Goal: Task Accomplishment & Management: Manage account settings

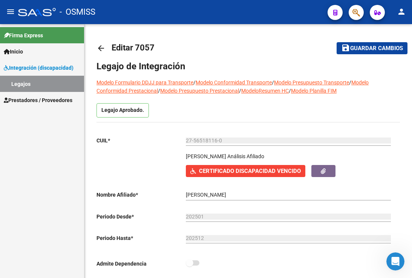
click at [278, 12] on div "- OSMISS" at bounding box center [169, 12] width 303 height 17
click at [120, 266] on p "Admite Dependencia" at bounding box center [140, 264] width 89 height 8
click at [367, 44] on button "save Guardar cambios" at bounding box center [371, 48] width 71 height 12
click at [41, 84] on link "Legajos" at bounding box center [42, 84] width 84 height 16
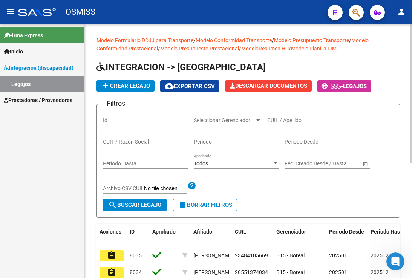
click at [276, 59] on div "Modelo Formulario DDJJ para Transporte / Modelo Conformidad Transporte / Modelo…" at bounding box center [247, 241] width 303 height 411
click at [285, 118] on input "CUIL / Apellido" at bounding box center [309, 120] width 85 height 6
drag, startPoint x: 283, startPoint y: 118, endPoint x: 273, endPoint y: 124, distance: 12.0
click at [273, 124] on div "CUIL / Apellido" at bounding box center [309, 117] width 85 height 15
paste input "20514457590"
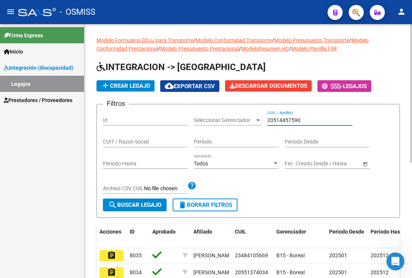
type input "20514457590"
click at [121, 208] on span "search Buscar Legajo" at bounding box center [134, 205] width 53 height 7
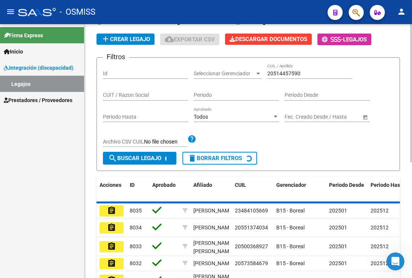
scroll to position [75, 0]
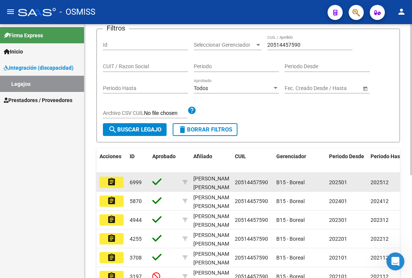
click at [121, 188] on button "assignment" at bounding box center [111, 182] width 24 height 11
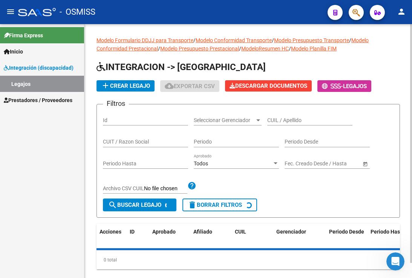
scroll to position [16, 0]
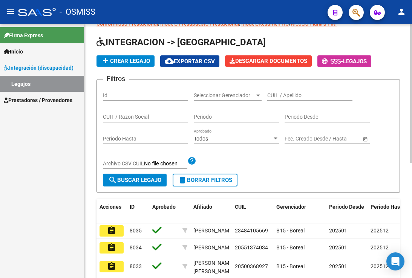
scroll to position [38, 0]
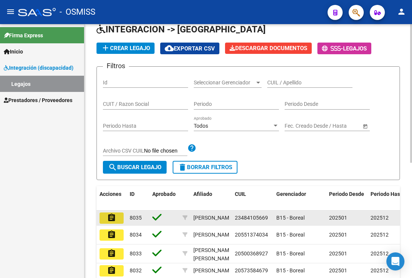
drag, startPoint x: 113, startPoint y: 220, endPoint x: 106, endPoint y: 218, distance: 7.4
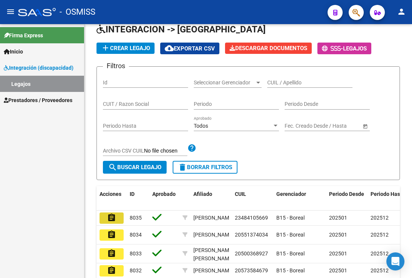
click at [113, 220] on mat-icon "assignment" at bounding box center [111, 217] width 9 height 9
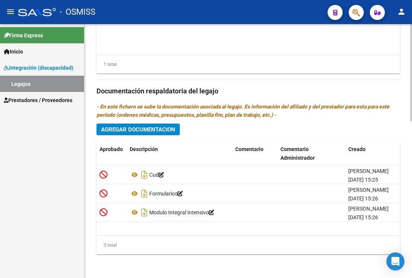
scroll to position [408, 0]
click at [140, 135] on button "Agregar Documentacion" at bounding box center [137, 129] width 83 height 12
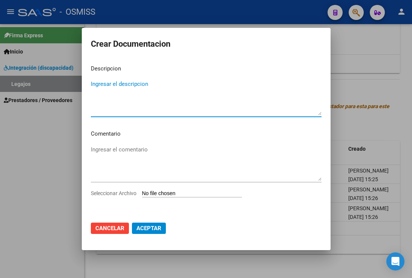
click at [120, 83] on textarea "Ingresar el descripcion" at bounding box center [206, 97] width 231 height 35
type textarea "HABILITACION"
click at [188, 196] on input "Seleccionar Archivo" at bounding box center [192, 193] width 100 height 7
type input "C:\fakepath\HABILITACION BROCA.pdf"
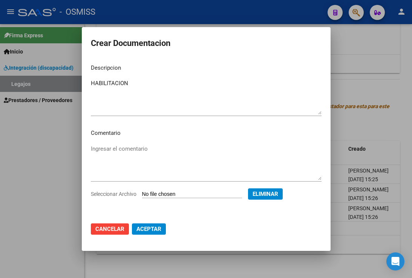
click at [138, 232] on span "Aceptar" at bounding box center [148, 229] width 25 height 7
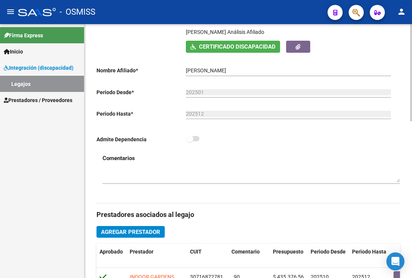
scroll to position [0, 0]
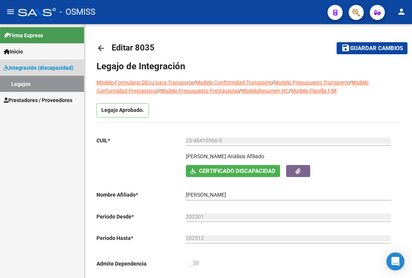
click at [51, 87] on link "Legajos" at bounding box center [42, 84] width 84 height 16
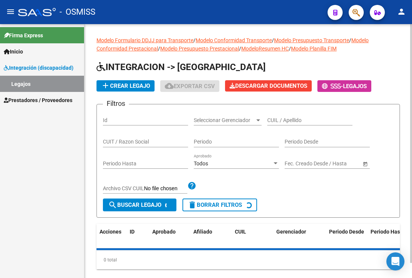
drag, startPoint x: 290, startPoint y: 124, endPoint x: 287, endPoint y: 119, distance: 5.9
click at [290, 123] on div "CUIL / Apellido" at bounding box center [309, 117] width 85 height 15
click at [290, 122] on input "CUIL / Apellido" at bounding box center [309, 120] width 85 height 6
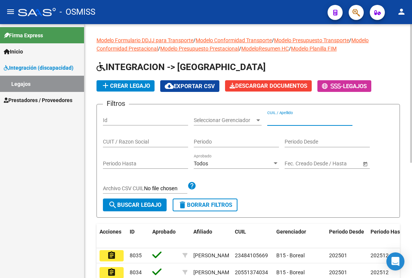
click at [287, 119] on input "CUIL / Apellido" at bounding box center [309, 120] width 85 height 6
click at [284, 121] on input "CUIL / Apellido" at bounding box center [309, 120] width 85 height 6
paste input "20514457590"
type input "20514457590"
click at [121, 209] on button "search Buscar Legajo" at bounding box center [135, 205] width 64 height 13
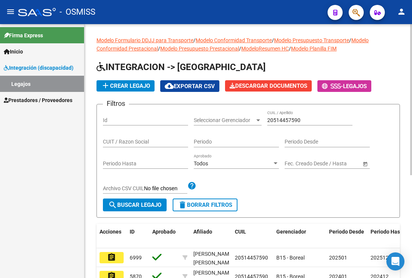
scroll to position [38, 0]
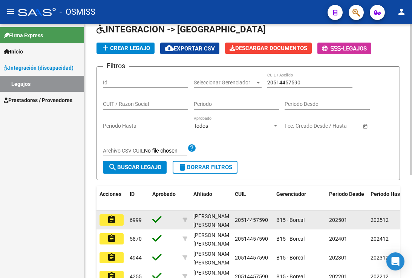
click at [144, 220] on div "6999" at bounding box center [138, 220] width 17 height 9
click at [123, 221] on button "assignment" at bounding box center [111, 219] width 24 height 11
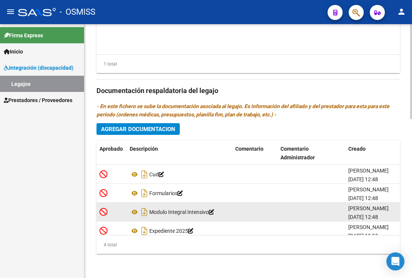
scroll to position [14, 0]
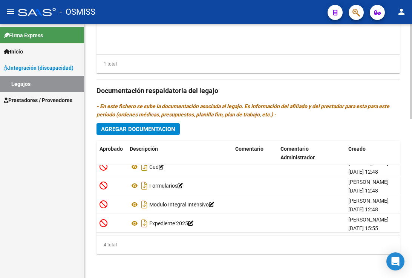
click at [141, 133] on span "Agregar Documentacion" at bounding box center [138, 129] width 74 height 7
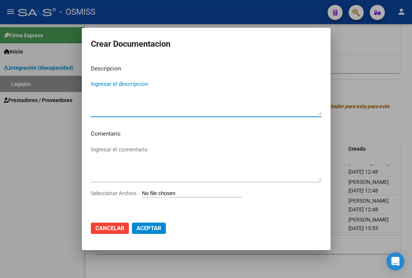
click at [122, 90] on textarea "Ingresar el descripcion" at bounding box center [206, 97] width 231 height 35
type textarea "HABILITACION"
click at [142, 190] on input "Seleccionar Archivo" at bounding box center [192, 193] width 100 height 7
type input "C:\fakepath\HABILITACION BROCA.pdf"
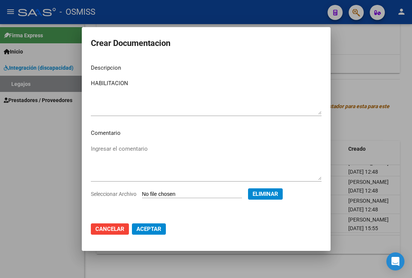
click at [139, 233] on button "Aceptar" at bounding box center [149, 228] width 34 height 11
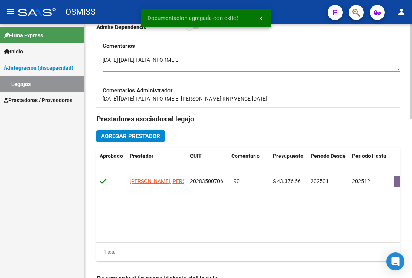
scroll to position [124, 0]
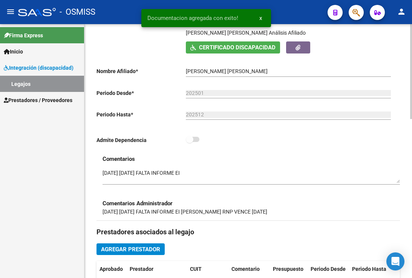
click at [102, 176] on div "Comentarios Comentarios Administrador 12/2/25 14/1/25 FALTA INFORME EI OLIVARES…" at bounding box center [247, 188] width 303 height 66
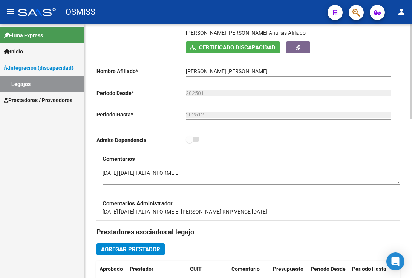
click at [104, 170] on textarea at bounding box center [250, 176] width 297 height 14
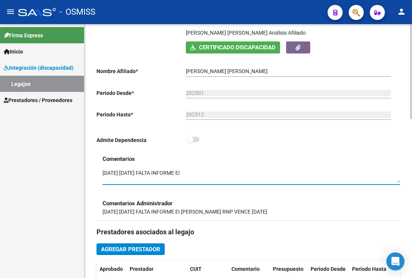
click at [103, 174] on textarea at bounding box center [250, 176] width 297 height 14
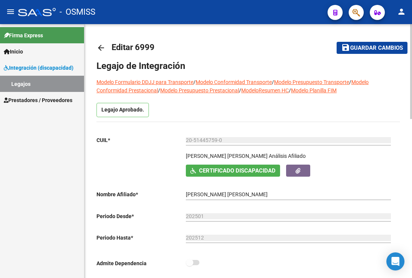
scroll to position [0, 0]
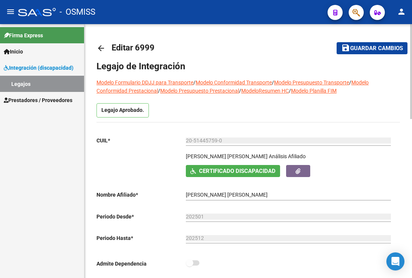
type textarea "15/10 SE ADJUNTA HABILITACION ACTUALIZADA - BOREAL /// 12/2/25 14/1/25 FALTA IN…"
click at [371, 53] on button "save Guardar cambios" at bounding box center [371, 48] width 71 height 12
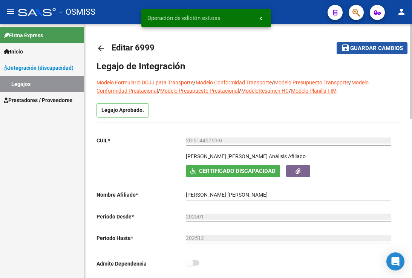
click at [377, 47] on span "Guardar cambios" at bounding box center [376, 48] width 53 height 7
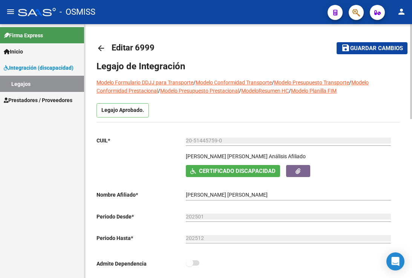
click at [276, 116] on div "Legajo Aprobado." at bounding box center [247, 112] width 303 height 19
click at [276, 20] on div "- OSMISS" at bounding box center [169, 12] width 303 height 17
click at [361, 40] on mat-toolbar-row "save Guardar cambios" at bounding box center [364, 48] width 86 height 24
click at [363, 47] on span "Guardar cambios" at bounding box center [376, 48] width 53 height 7
click at [357, 51] on span "Guardar cambios" at bounding box center [376, 48] width 53 height 7
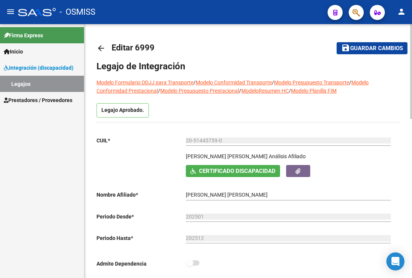
click at [301, 56] on mat-toolbar-row "arrow_back Editar 6999" at bounding box center [208, 48] width 225 height 24
click at [280, 62] on h1 "Legajo de Integración" at bounding box center [247, 66] width 303 height 12
click at [382, 53] on button "save Guardar cambios" at bounding box center [371, 48] width 71 height 12
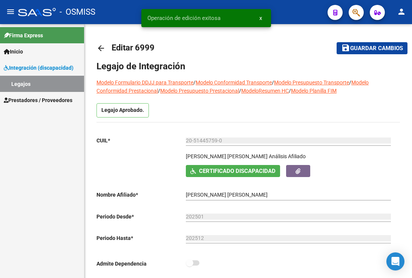
click at [42, 83] on link "Legajos" at bounding box center [42, 84] width 84 height 16
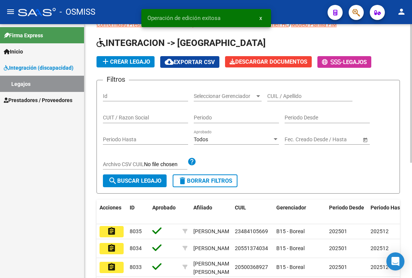
scroll to position [38, 0]
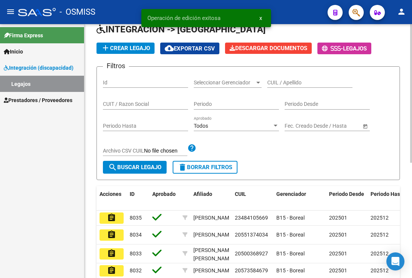
click at [298, 78] on div "CUIL / Apellido" at bounding box center [309, 80] width 85 height 15
click at [299, 85] on input "CUIL / Apellido" at bounding box center [309, 82] width 85 height 6
paste input "20511941319"
type input "20511941319"
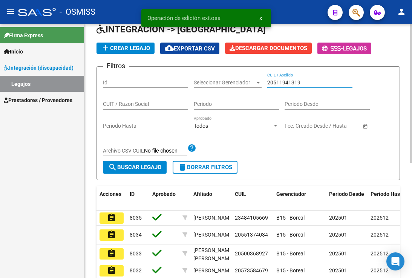
click at [152, 163] on button "search Buscar Legajo" at bounding box center [135, 167] width 64 height 13
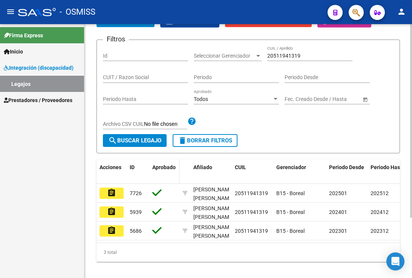
scroll to position [75, 0]
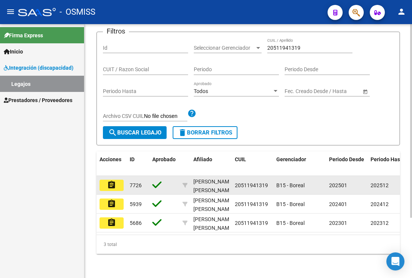
click at [121, 181] on button "assignment" at bounding box center [111, 185] width 24 height 11
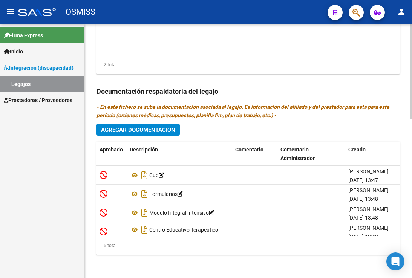
scroll to position [425, 0]
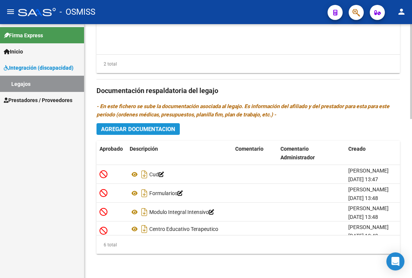
click at [150, 132] on span "Agregar Documentacion" at bounding box center [138, 129] width 74 height 7
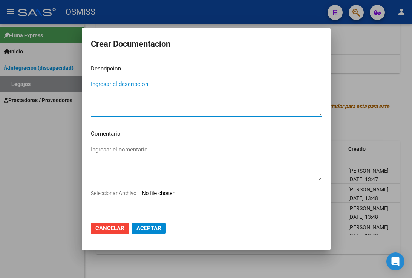
click at [126, 84] on textarea "Ingresar el descripcion" at bounding box center [206, 97] width 231 height 35
type textarea "HABILITACION"
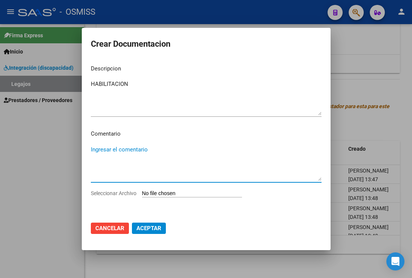
type textarea "A"
type textarea "SE ADJUNTA HABILITACION ACTUALIZADA TRANSPORTE"
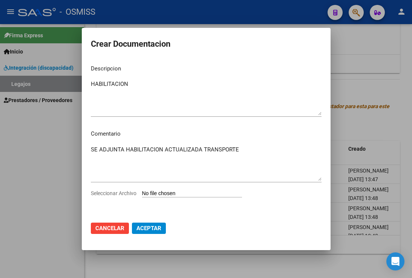
click at [142, 190] on input "Seleccionar Archivo" at bounding box center [192, 193] width 100 height 7
type input "C:\fakepath\HABILITACION TRANSPORTE PRIETO.pdf"
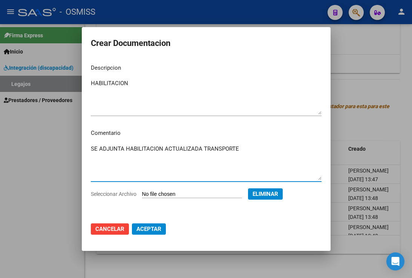
drag, startPoint x: 246, startPoint y: 140, endPoint x: 39, endPoint y: 137, distance: 207.2
click at [39, 137] on div "Crear Documentacion Descripcion HABILITACION Ingresar el descripcion Comentario…" at bounding box center [206, 139] width 412 height 278
click at [142, 230] on span "Aceptar" at bounding box center [148, 229] width 25 height 7
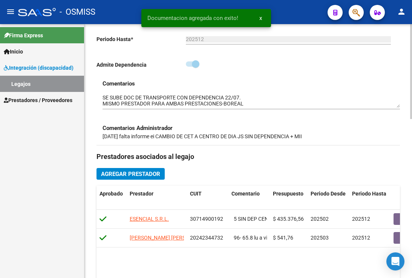
scroll to position [48, 0]
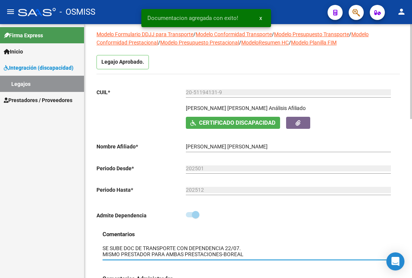
click at [102, 244] on textarea at bounding box center [250, 251] width 297 height 14
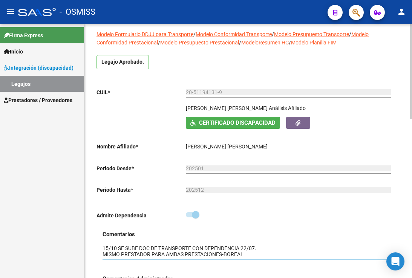
paste textarea "ADJUNTA HABILITACION ACTUALIZADA TRANSPORTESE"
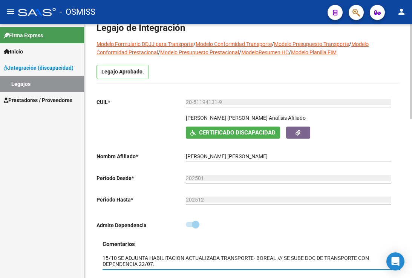
scroll to position [0, 0]
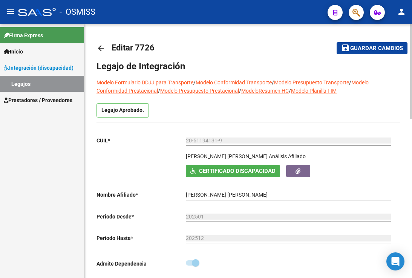
type textarea "15/10 SE ADJUNTA HABILITACION ACTUALIZADA TRANSPORTE- BOREAL /// SE SUBE DOC DE…"
click at [365, 48] on span "Guardar cambios" at bounding box center [376, 48] width 53 height 7
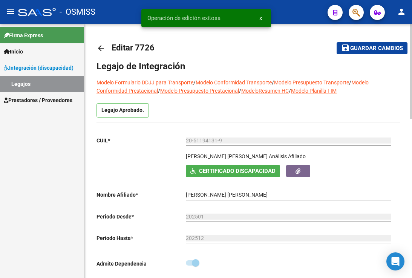
click at [374, 55] on mat-toolbar-row "save Guardar cambios" at bounding box center [364, 48] width 86 height 24
click at [373, 49] on span "Guardar cambios" at bounding box center [376, 48] width 53 height 7
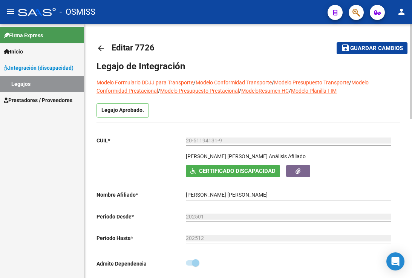
click at [346, 48] on mat-icon "save" at bounding box center [345, 47] width 9 height 9
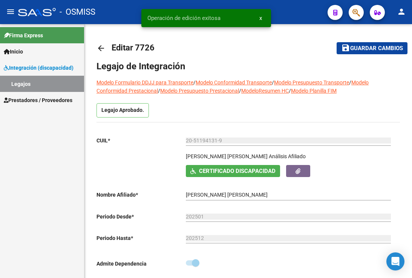
click at [40, 83] on link "Legajos" at bounding box center [42, 84] width 84 height 16
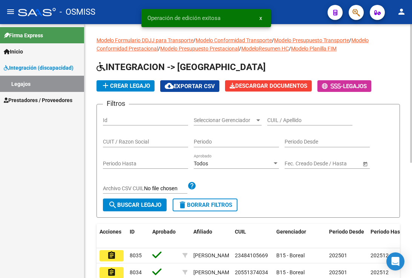
drag, startPoint x: 298, startPoint y: 136, endPoint x: 297, endPoint y: 127, distance: 9.8
click at [298, 136] on div "Periodo Desde" at bounding box center [326, 139] width 85 height 15
click at [296, 125] on div "CUIL / Apellido" at bounding box center [309, 117] width 85 height 15
click at [296, 121] on input "CUIL / Apellido" at bounding box center [309, 120] width 85 height 6
paste input "27564369735"
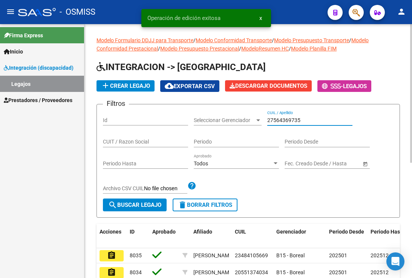
type input "27564369735"
click at [142, 205] on span "search Buscar Legajo" at bounding box center [134, 205] width 53 height 7
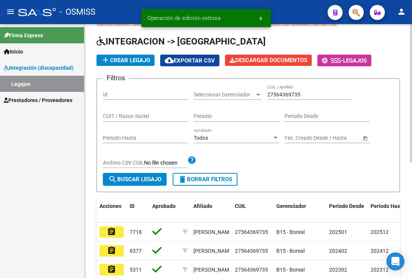
scroll to position [38, 0]
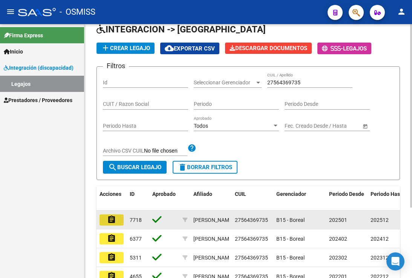
click at [112, 219] on mat-icon "assignment" at bounding box center [111, 219] width 9 height 9
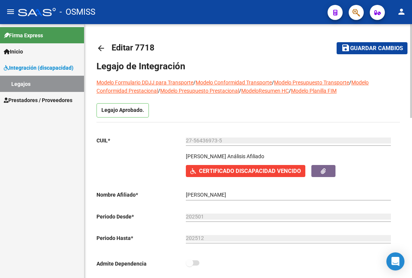
click at [125, 267] on p "Admite Dependencia" at bounding box center [140, 264] width 89 height 8
click at [377, 48] on span "Guardar cambios" at bounding box center [376, 48] width 53 height 7
click at [395, 50] on span "Guardar cambios" at bounding box center [376, 48] width 53 height 7
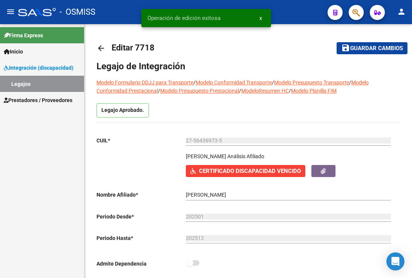
click at [27, 87] on link "Legajos" at bounding box center [42, 84] width 84 height 16
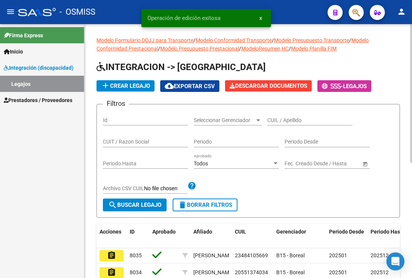
click at [286, 123] on input "CUIL / Apellido" at bounding box center [309, 120] width 85 height 6
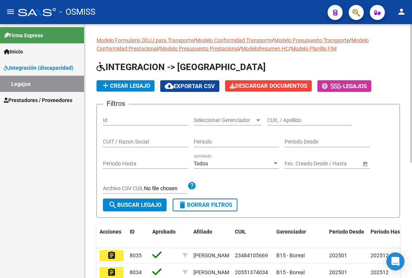
click at [310, 124] on div "CUIL / Apellido" at bounding box center [309, 117] width 85 height 15
paste input "20588385753"
type input "20588385753"
click at [117, 203] on mat-icon "search" at bounding box center [112, 204] width 9 height 9
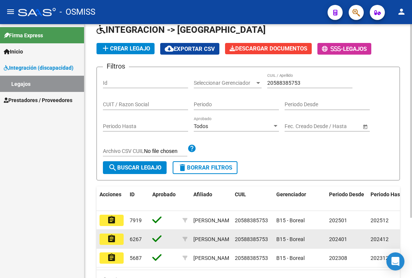
scroll to position [75, 0]
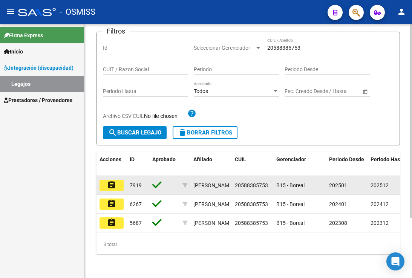
click at [114, 180] on mat-icon "assignment" at bounding box center [111, 184] width 9 height 9
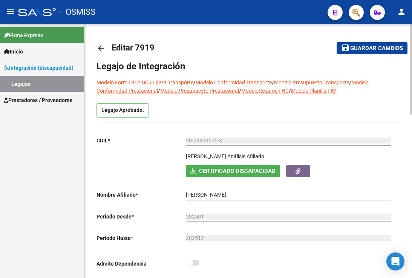
drag, startPoint x: 299, startPoint y: 13, endPoint x: 251, endPoint y: 35, distance: 53.4
click at [299, 13] on div "- OSMISS" at bounding box center [169, 12] width 303 height 17
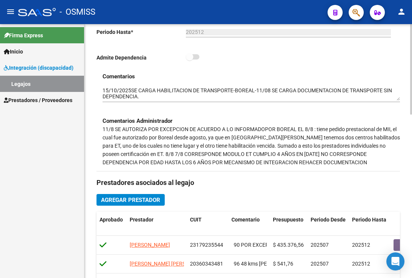
scroll to position [226, 0]
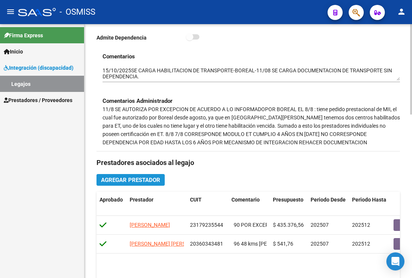
click at [131, 183] on span "Agregar Prestador" at bounding box center [130, 180] width 59 height 7
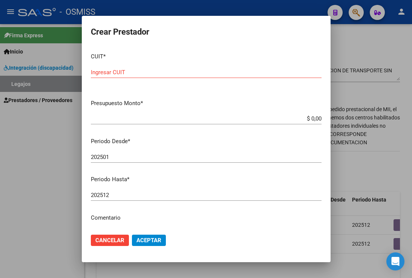
click at [347, 39] on div at bounding box center [206, 139] width 412 height 278
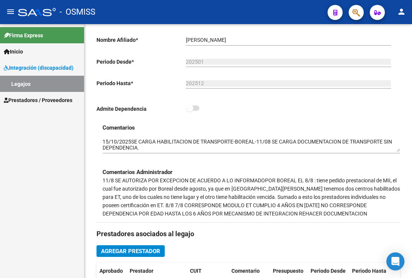
scroll to position [151, 0]
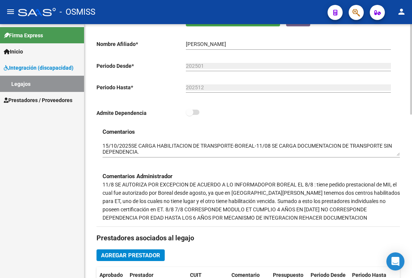
click at [344, 107] on div "CUIL * 20-58838575-3 Ingresar CUIL QUEVEDO OYOLA THIAN EMIR Análisis Afiliado C…" at bounding box center [244, 51] width 297 height 142
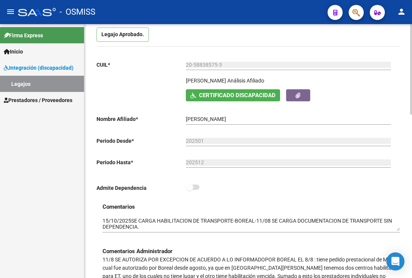
scroll to position [0, 0]
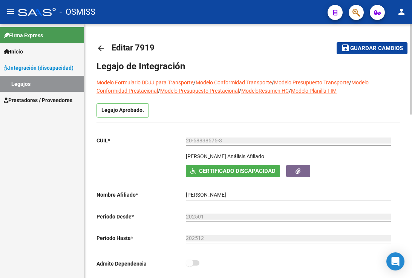
click at [356, 56] on mat-toolbar-row "save Guardar cambios" at bounding box center [364, 48] width 86 height 24
click at [366, 49] on span "Guardar cambios" at bounding box center [376, 48] width 53 height 7
drag, startPoint x: 353, startPoint y: 49, endPoint x: 347, endPoint y: 49, distance: 6.4
click at [353, 49] on span "Guardar cambios" at bounding box center [376, 48] width 53 height 7
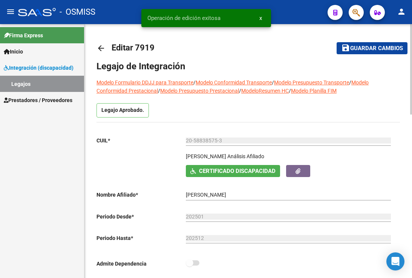
click at [345, 54] on button "save Guardar cambios" at bounding box center [371, 48] width 71 height 12
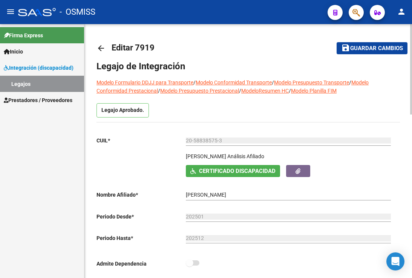
click at [361, 49] on span "Guardar cambios" at bounding box center [376, 48] width 53 height 7
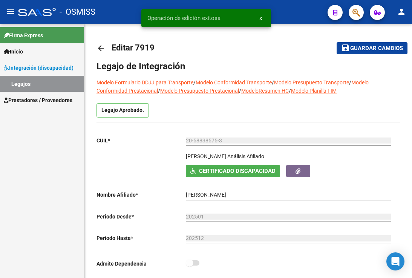
click at [26, 83] on link "Legajos" at bounding box center [42, 84] width 84 height 16
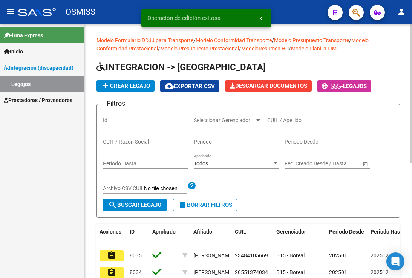
click at [294, 136] on div "Periodo Desde" at bounding box center [326, 139] width 85 height 15
click at [291, 120] on input "CUIL / Apellido" at bounding box center [309, 120] width 85 height 6
paste input "20555423293"
type input "20555423293"
click at [146, 203] on span "search Buscar Legajo" at bounding box center [134, 205] width 53 height 7
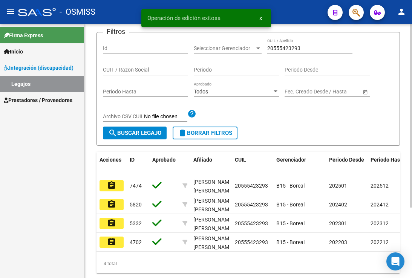
scroll to position [75, 0]
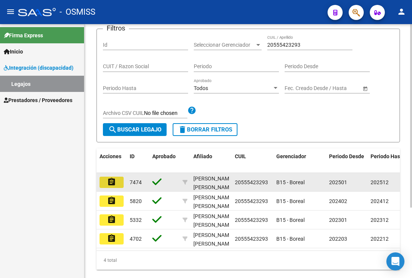
click at [112, 182] on mat-icon "assignment" at bounding box center [111, 181] width 9 height 9
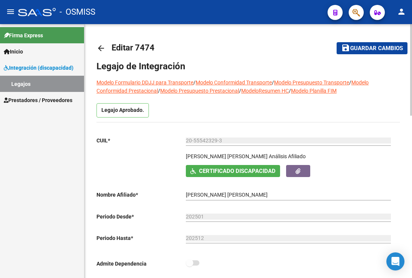
click at [365, 50] on span "Guardar cambios" at bounding box center [376, 48] width 53 height 7
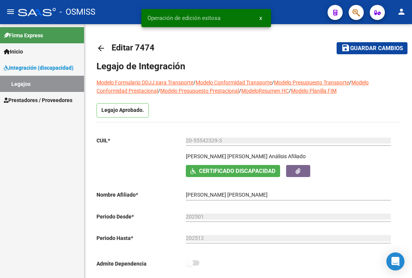
click at [38, 82] on link "Legajos" at bounding box center [42, 84] width 84 height 16
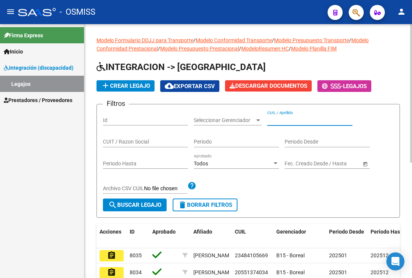
click at [304, 123] on input "CUIL / Apellido" at bounding box center [309, 120] width 85 height 6
paste input "27536613868"
type input "27536613868"
click at [147, 201] on button "search Buscar Legajo" at bounding box center [135, 205] width 64 height 13
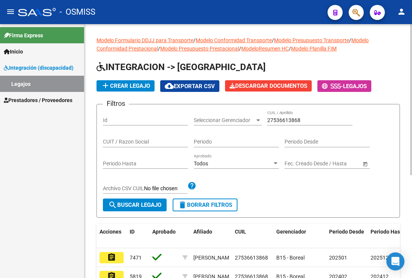
scroll to position [113, 0]
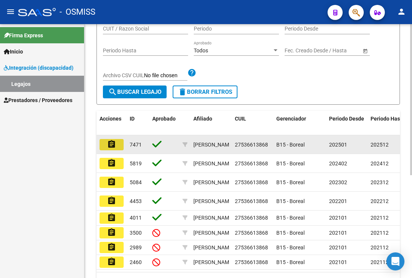
click at [119, 141] on button "assignment" at bounding box center [111, 144] width 24 height 11
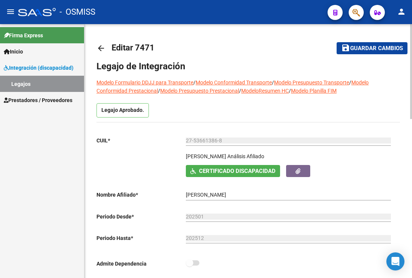
click at [373, 47] on span "Guardar cambios" at bounding box center [376, 48] width 53 height 7
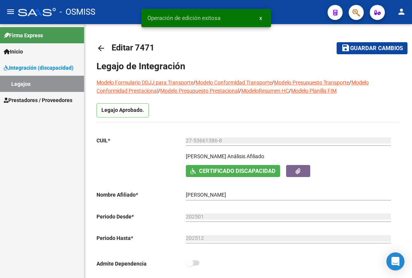
click at [54, 82] on link "Legajos" at bounding box center [42, 84] width 84 height 16
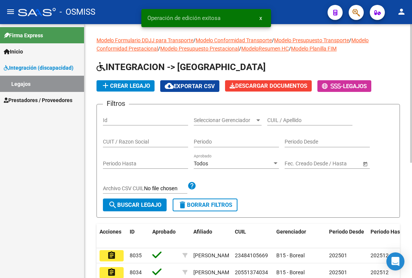
click at [298, 118] on input "CUIL / Apellido" at bounding box center [309, 120] width 85 height 6
paste input "27540839579"
type input "27540839579"
click at [123, 208] on span "search Buscar Legajo" at bounding box center [134, 205] width 53 height 7
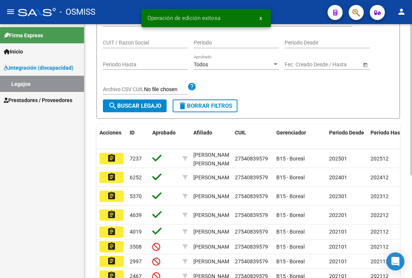
scroll to position [113, 0]
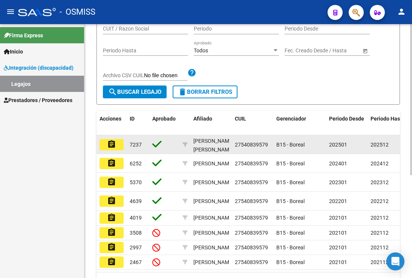
click at [119, 147] on button "assignment" at bounding box center [111, 144] width 24 height 11
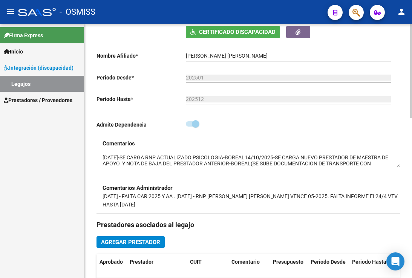
scroll to position [151, 0]
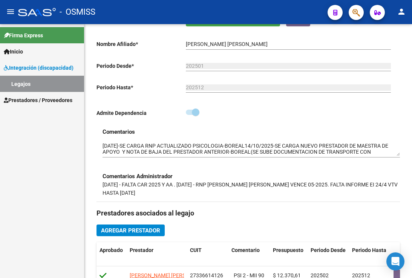
drag, startPoint x: 300, startPoint y: 18, endPoint x: 297, endPoint y: 23, distance: 5.7
click at [300, 18] on div "- OSMISS" at bounding box center [169, 12] width 303 height 17
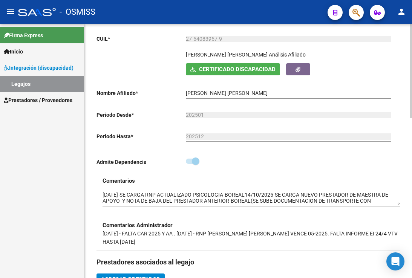
scroll to position [0, 0]
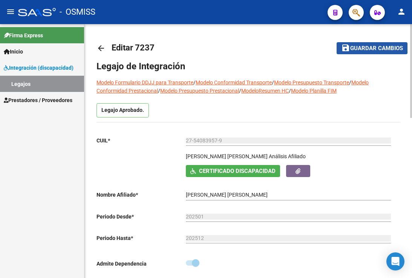
click at [365, 47] on span "Guardar cambios" at bounding box center [376, 48] width 53 height 7
click at [315, 113] on div "Legajo Aprobado." at bounding box center [247, 112] width 303 height 19
click at [363, 52] on span "Guardar cambios" at bounding box center [376, 48] width 53 height 7
click at [349, 47] on mat-icon "save" at bounding box center [345, 47] width 9 height 9
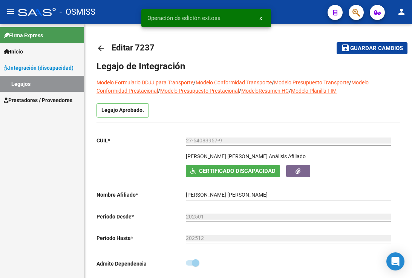
click at [42, 81] on link "Legajos" at bounding box center [42, 84] width 84 height 16
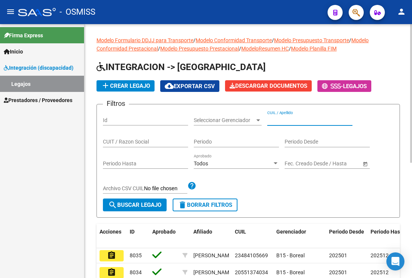
click at [291, 121] on input "CUIL / Apellido" at bounding box center [309, 120] width 85 height 6
paste input "23523458329"
type input "23523458329"
click at [151, 208] on span "search Buscar Legajo" at bounding box center [134, 205] width 53 height 7
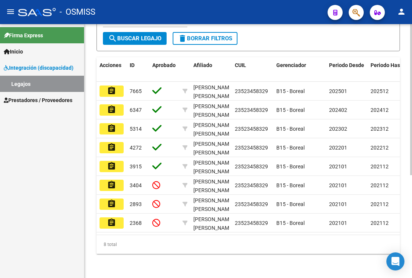
scroll to position [173, 0]
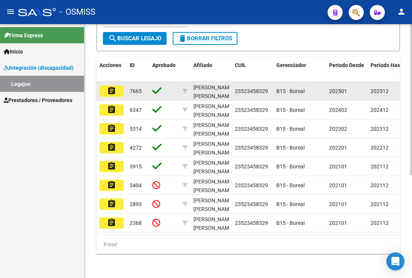
click at [111, 86] on mat-icon "assignment" at bounding box center [111, 90] width 9 height 9
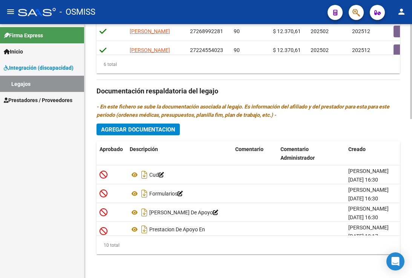
scroll to position [425, 0]
click at [157, 130] on span "Agregar Documentacion" at bounding box center [138, 129] width 74 height 7
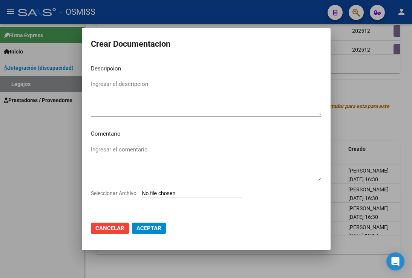
click at [184, 195] on input "Seleccionar Archivo" at bounding box center [192, 193] width 100 height 7
click at [148, 224] on button "Aceptar" at bounding box center [149, 228] width 34 height 11
click at [112, 86] on textarea "Ingresar el descripcion" at bounding box center [206, 97] width 231 height 35
click at [166, 193] on input "Seleccionar Archivo" at bounding box center [192, 193] width 100 height 7
type input "C:\fakepath\RNP FASSINI.pdf"
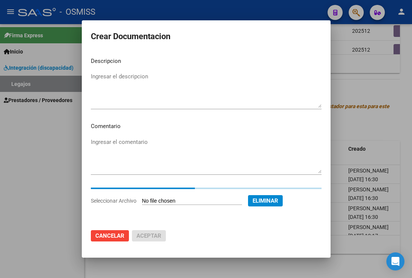
click at [124, 77] on mat-dialog-content "Descripcion Ingresar el descripcion Comentario Ingresar el comentario Seleccion…" at bounding box center [206, 137] width 249 height 172
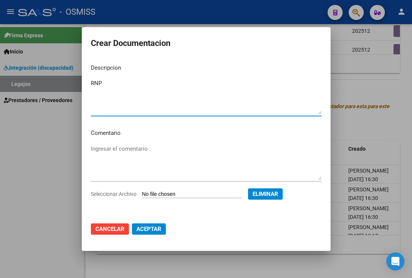
type textarea "RNP"
click at [150, 234] on button "Aceptar" at bounding box center [149, 228] width 34 height 11
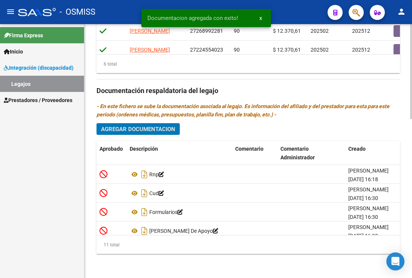
click at [131, 121] on div "Prestadores asociados al legajo Agregar Prestador Aprobado Prestador CUIT Comen…" at bounding box center [247, 90] width 303 height 340
click at [134, 126] on span "Agregar Documentacion" at bounding box center [138, 129] width 74 height 7
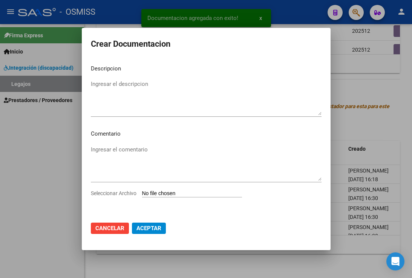
click at [178, 195] on input "Seleccionar Archivo" at bounding box center [192, 193] width 100 height 7
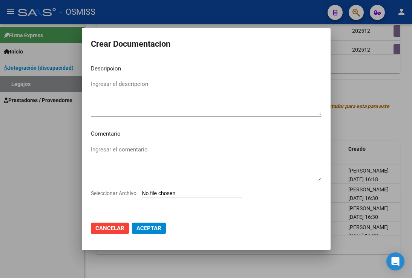
type input "C:\fakepath\POLIZA FONOAUDIOLOGA.pdf"
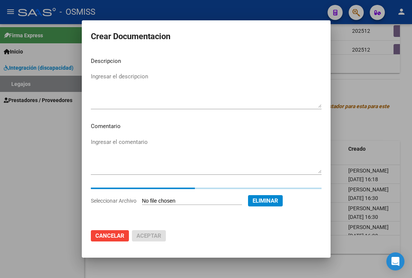
click at [121, 75] on textarea "Ingresar el descripcion" at bounding box center [206, 89] width 231 height 35
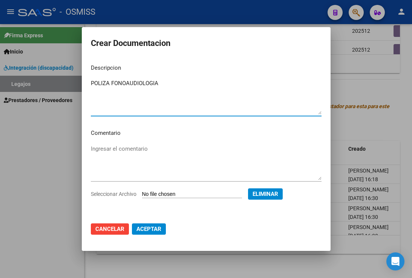
type textarea "POLIZA FONOAUDIOLOGIA"
click at [149, 227] on span "Aceptar" at bounding box center [148, 229] width 25 height 7
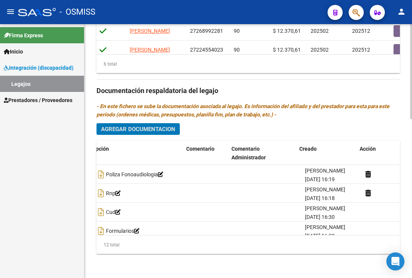
scroll to position [0, 49]
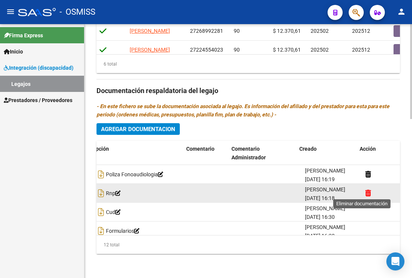
click at [365, 191] on icon at bounding box center [368, 192] width 6 height 7
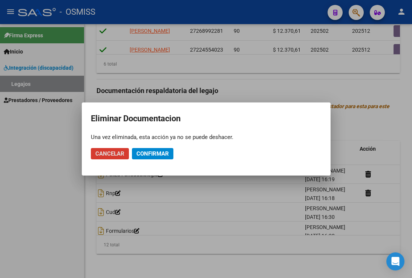
click at [144, 155] on span "Confirmar" at bounding box center [152, 153] width 32 height 7
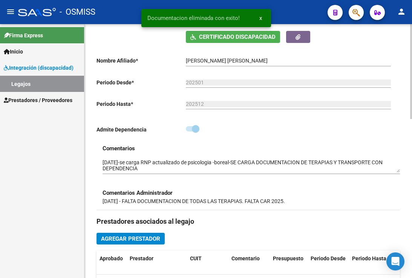
scroll to position [86, 0]
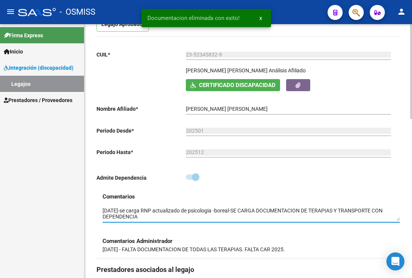
click at [103, 209] on textarea at bounding box center [250, 214] width 297 height 14
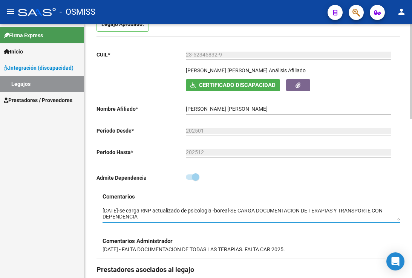
click at [224, 210] on textarea at bounding box center [250, 214] width 297 height 14
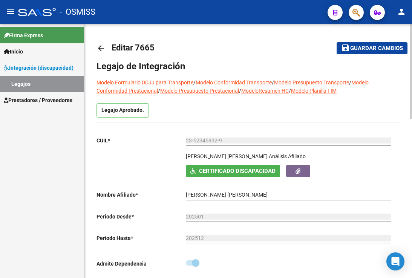
type textarea "15/10/2025-se carga RNP actualizado de psicologia Y POLIZA DE FONOAUDIOLOGA -BO…"
click at [370, 51] on span "Guardar cambios" at bounding box center [376, 48] width 53 height 7
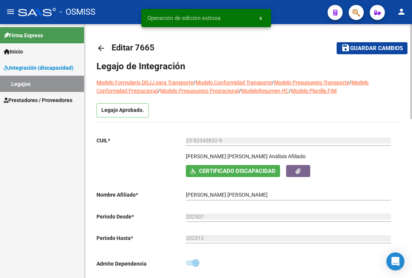
click at [387, 52] on span "Guardar cambios" at bounding box center [376, 48] width 53 height 7
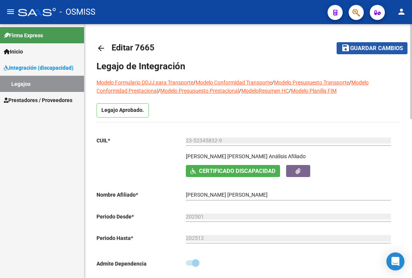
click at [379, 49] on span "Guardar cambios" at bounding box center [376, 48] width 53 height 7
click at [354, 139] on input "23-52345832-9" at bounding box center [288, 140] width 205 height 6
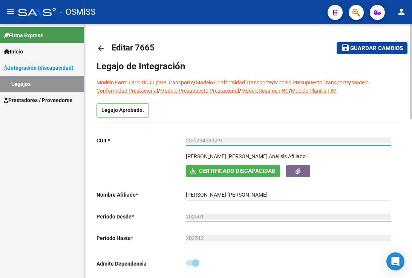
click at [381, 53] on button "save Guardar cambios" at bounding box center [371, 48] width 71 height 12
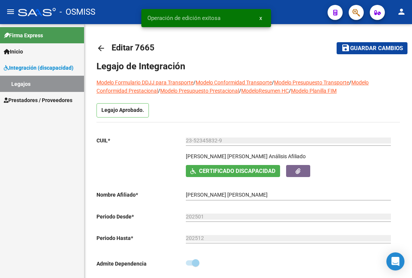
click at [40, 84] on link "Legajos" at bounding box center [42, 84] width 84 height 16
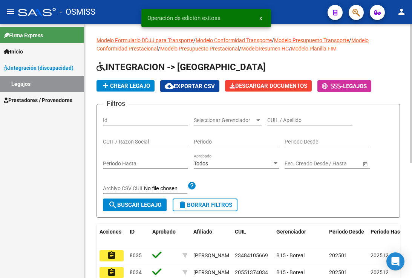
click at [292, 121] on input "CUIL / Apellido" at bounding box center [309, 120] width 85 height 6
paste input "27506745328"
type input "27506745328"
click at [116, 209] on mat-icon "search" at bounding box center [112, 204] width 9 height 9
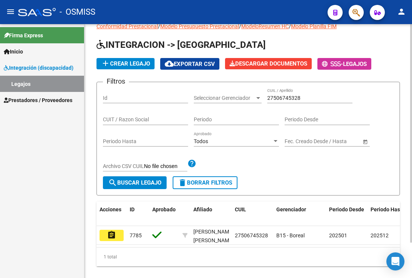
scroll to position [41, 0]
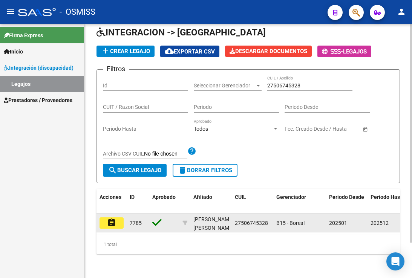
click at [107, 218] on mat-icon "assignment" at bounding box center [111, 222] width 9 height 9
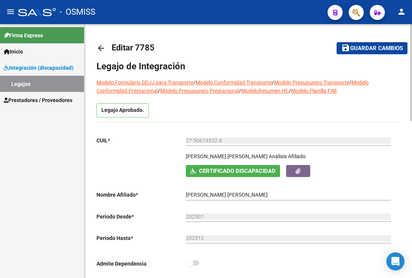
click at [371, 45] on span "Guardar cambios" at bounding box center [376, 48] width 53 height 7
click at [327, 105] on div "Legajo Aprobado." at bounding box center [247, 112] width 303 height 19
click at [390, 49] on span "Guardar cambios" at bounding box center [376, 48] width 53 height 7
click at [369, 41] on mat-toolbar-row "save Guardar cambios" at bounding box center [364, 48] width 86 height 24
click at [366, 43] on button "save Guardar cambios" at bounding box center [371, 48] width 71 height 12
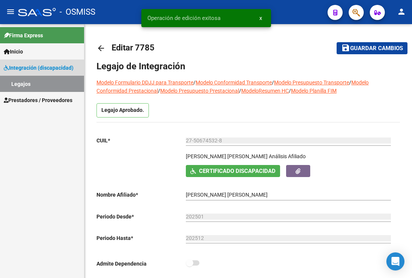
click at [42, 85] on link "Legajos" at bounding box center [42, 84] width 84 height 16
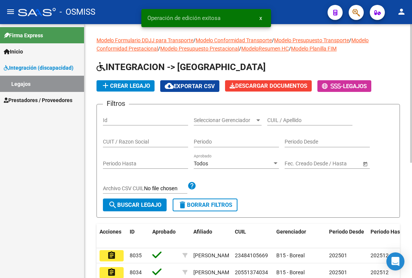
click at [301, 137] on div "Periodo Desde" at bounding box center [326, 139] width 85 height 15
click at [298, 121] on input "CUIL / Apellido" at bounding box center [309, 120] width 85 height 6
paste input "23575066879"
type input "23575066879"
click at [137, 208] on span "search Buscar Legajo" at bounding box center [134, 205] width 53 height 7
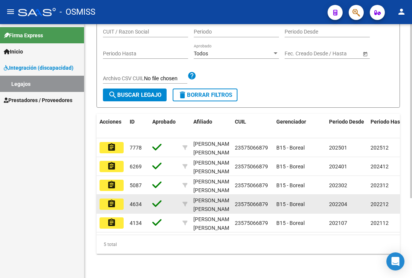
scroll to position [116, 0]
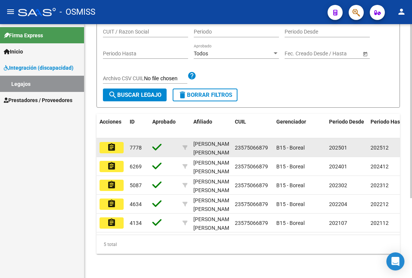
click at [134, 146] on div "7778" at bounding box center [138, 148] width 17 height 9
click at [124, 145] on datatable-body-cell "assignment" at bounding box center [111, 147] width 30 height 18
click at [116, 143] on mat-icon "assignment" at bounding box center [111, 147] width 9 height 9
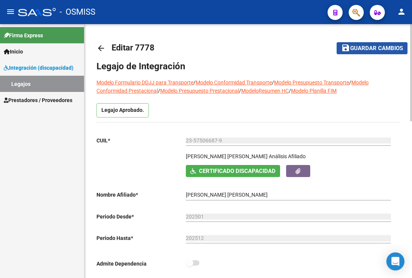
drag, startPoint x: 365, startPoint y: 50, endPoint x: 358, endPoint y: 46, distance: 8.3
click at [365, 49] on span "Guardar cambios" at bounding box center [376, 48] width 53 height 7
click at [398, 44] on button "save Guardar cambios" at bounding box center [371, 48] width 71 height 12
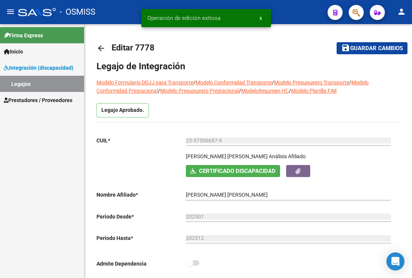
click at [43, 82] on link "Legajos" at bounding box center [42, 84] width 84 height 16
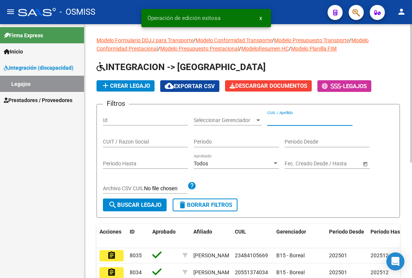
paste input "27564369735"
type input "27564369735"
click at [136, 208] on span "search Buscar Legajo" at bounding box center [134, 205] width 53 height 7
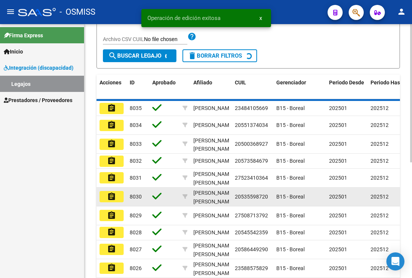
scroll to position [98, 0]
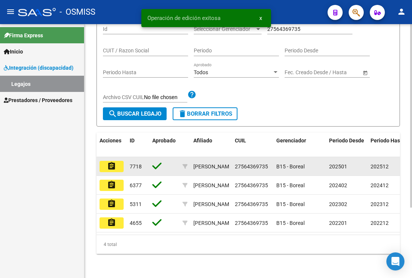
click at [130, 157] on datatable-body-cell "7718" at bounding box center [138, 166] width 23 height 18
click at [113, 163] on mat-icon "assignment" at bounding box center [111, 166] width 9 height 9
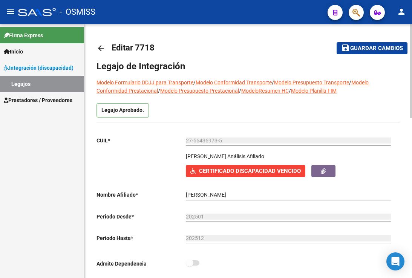
click at [388, 43] on button "save Guardar cambios" at bounding box center [371, 48] width 71 height 12
click at [303, 53] on mat-toolbar-row "arrow_back Editar 7718" at bounding box center [208, 48] width 225 height 24
click at [359, 47] on span "Guardar cambios" at bounding box center [376, 48] width 53 height 7
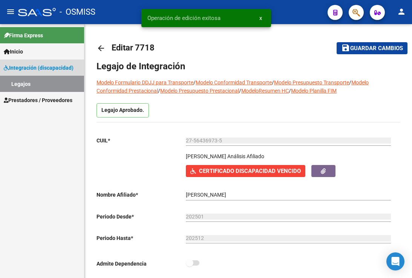
click at [46, 88] on link "Legajos" at bounding box center [42, 84] width 84 height 16
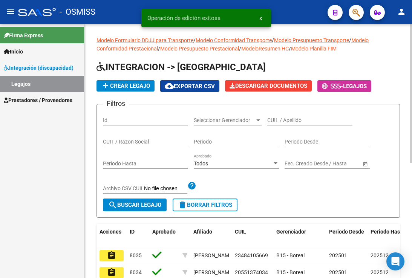
click at [300, 115] on div "CUIL / Apellido" at bounding box center [309, 117] width 85 height 15
click at [299, 121] on input "CUIL / Apellido" at bounding box center [309, 120] width 85 height 6
paste input "23545502569"
type input "23545502569"
click at [143, 200] on button "search Buscar Legajo" at bounding box center [135, 205] width 64 height 13
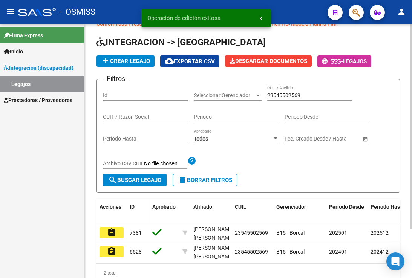
scroll to position [60, 0]
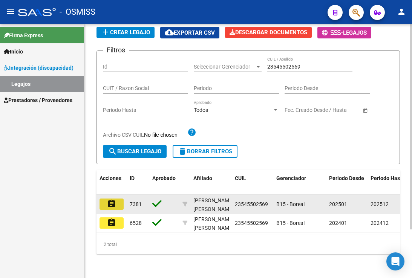
click at [112, 199] on mat-icon "assignment" at bounding box center [111, 203] width 9 height 9
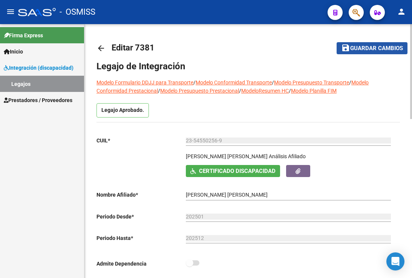
click at [389, 44] on span "save Guardar cambios" at bounding box center [372, 47] width 62 height 7
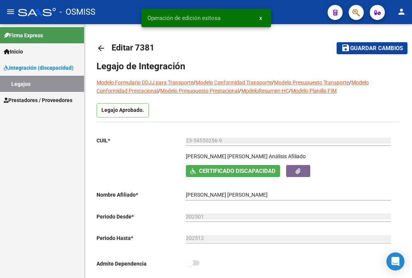
click at [37, 90] on link "Legajos" at bounding box center [42, 84] width 84 height 16
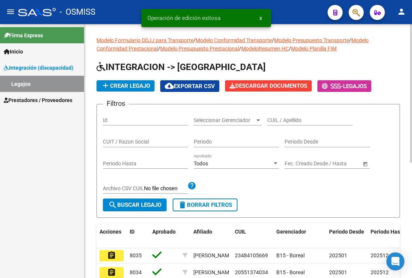
drag, startPoint x: 301, startPoint y: 124, endPoint x: 301, endPoint y: 119, distance: 4.9
drag, startPoint x: 301, startPoint y: 119, endPoint x: 269, endPoint y: 120, distance: 32.4
paste input "27564359241"
type input "27564359241"
click at [128, 207] on span "search Buscar Legajo" at bounding box center [134, 205] width 53 height 7
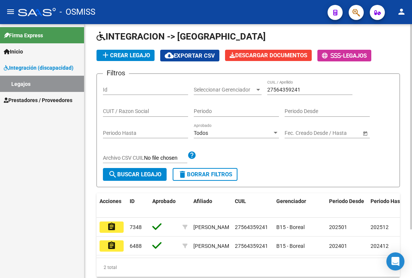
scroll to position [60, 0]
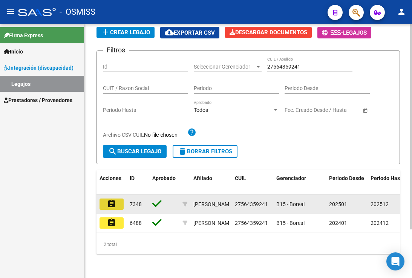
click at [117, 203] on button "assignment" at bounding box center [111, 204] width 24 height 11
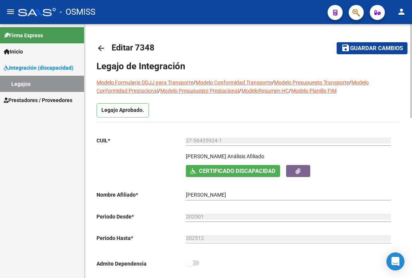
click at [359, 65] on h1 "Legajo de Integración" at bounding box center [247, 66] width 303 height 12
drag, startPoint x: 375, startPoint y: 40, endPoint x: 373, endPoint y: 49, distance: 9.1
click at [373, 47] on mat-toolbar-row "save Guardar cambios" at bounding box center [364, 48] width 86 height 24
click at [373, 49] on span "Guardar cambios" at bounding box center [376, 48] width 53 height 7
click at [347, 54] on mat-toolbar-row "save Guardar cambios" at bounding box center [364, 48] width 86 height 24
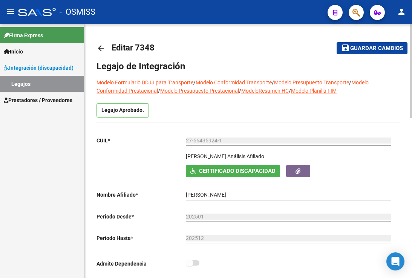
click at [348, 50] on mat-icon "save" at bounding box center [345, 47] width 9 height 9
click at [299, 113] on div "Legajo Aprobado." at bounding box center [247, 112] width 303 height 19
drag, startPoint x: 388, startPoint y: 49, endPoint x: 383, endPoint y: 48, distance: 4.9
click at [388, 48] on span "Guardar cambios" at bounding box center [376, 48] width 53 height 7
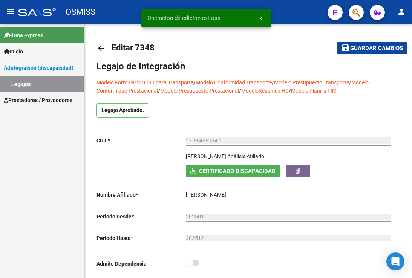
click at [38, 84] on link "Legajos" at bounding box center [42, 84] width 84 height 16
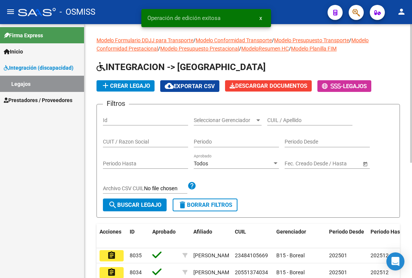
click at [295, 125] on div "CUIL / Apellido" at bounding box center [309, 117] width 85 height 15
click at [297, 121] on input "CUIL / Apellido" at bounding box center [309, 120] width 85 height 6
paste input "20531592299"
type input "20531592299"
click at [142, 208] on span "search Buscar Legajo" at bounding box center [134, 205] width 53 height 7
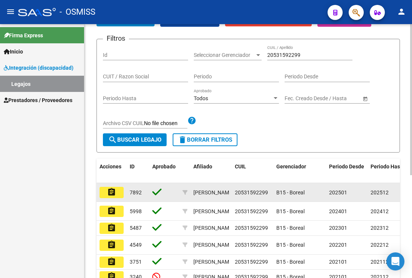
scroll to position [75, 0]
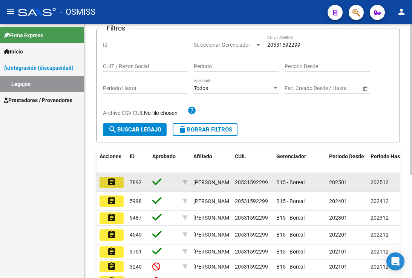
click at [115, 185] on mat-icon "assignment" at bounding box center [111, 181] width 9 height 9
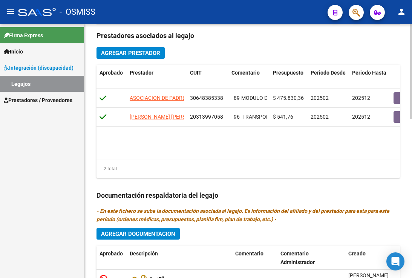
scroll to position [425, 0]
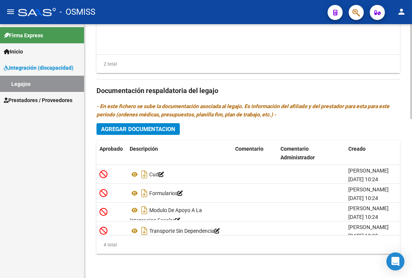
click at [144, 138] on div "Prestadores asociados al legajo Agregar Prestador Aprobado Prestador CUIT Comen…" at bounding box center [247, 90] width 303 height 340
click at [145, 135] on button "Agregar Documentacion" at bounding box center [137, 129] width 83 height 12
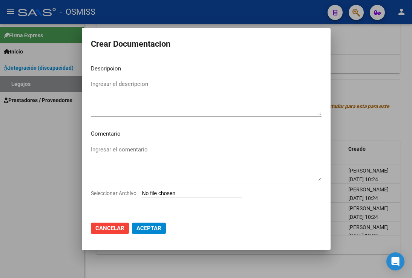
drag, startPoint x: 66, startPoint y: 149, endPoint x: 69, endPoint y: 150, distance: 3.9
click at [65, 149] on div at bounding box center [206, 139] width 412 height 278
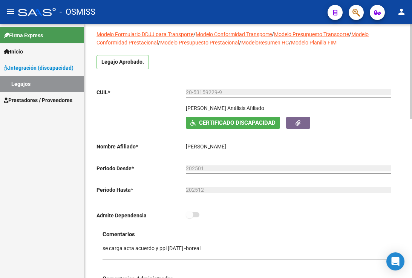
scroll to position [0, 0]
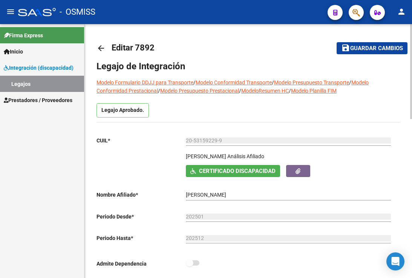
click at [367, 45] on span "Guardar cambios" at bounding box center [376, 48] width 53 height 7
click at [311, 117] on div "Legajo Aprobado." at bounding box center [247, 112] width 303 height 19
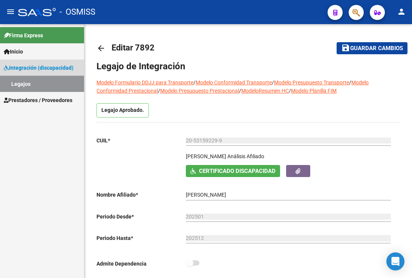
click at [28, 84] on link "Legajos" at bounding box center [42, 84] width 84 height 16
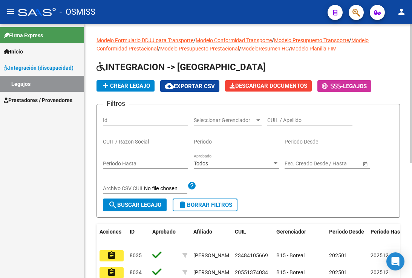
click at [291, 121] on input "CUIL / Apellido" at bounding box center [309, 120] width 85 height 6
paste input "20531592299"
type input "20531592299"
click at [150, 208] on span "search Buscar Legajo" at bounding box center [134, 205] width 53 height 7
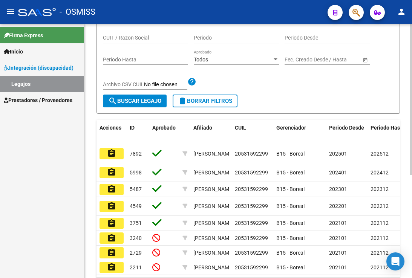
scroll to position [151, 0]
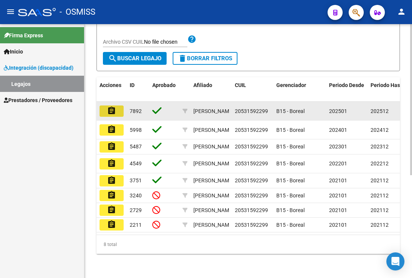
click at [115, 106] on mat-icon "assignment" at bounding box center [111, 110] width 9 height 9
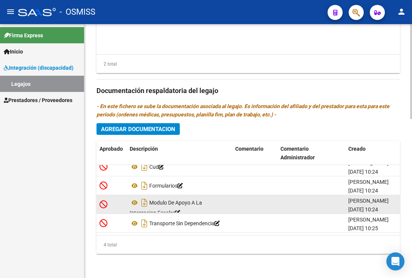
scroll to position [14, 0]
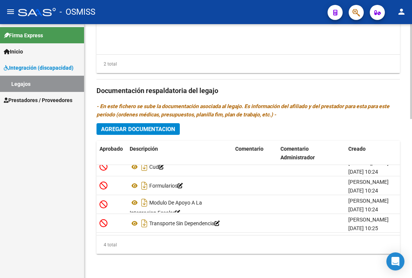
click at [161, 137] on div "Prestadores asociados al legajo Agregar Prestador Aprobado Prestador CUIT Comen…" at bounding box center [247, 90] width 303 height 340
click at [161, 133] on button "Agregar Documentacion" at bounding box center [137, 129] width 83 height 12
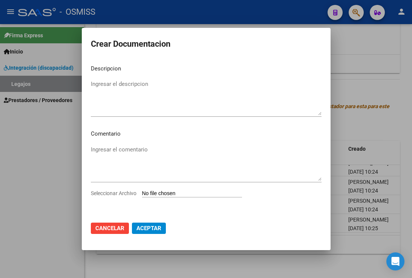
click at [168, 194] on input "Seleccionar Archivo" at bounding box center [192, 193] width 100 height 7
type input "C:\fakepath\POLIZA TRANSPORTE ..pdf"
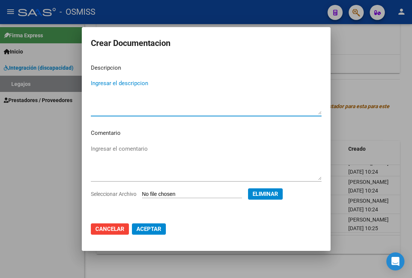
click at [123, 80] on textarea "Ingresar el descripcion" at bounding box center [206, 96] width 231 height 35
type textarea "p"
type textarea "POLIZA"
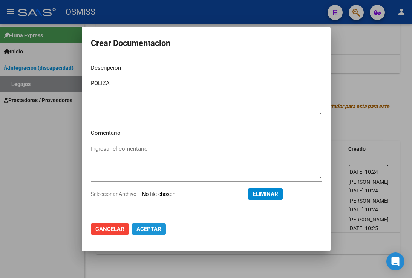
click at [139, 230] on span "Aceptar" at bounding box center [148, 229] width 25 height 7
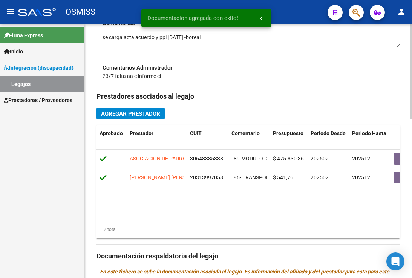
scroll to position [425, 0]
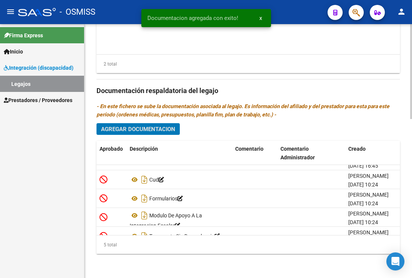
click at [153, 124] on button "Agregar Documentacion" at bounding box center [137, 129] width 83 height 12
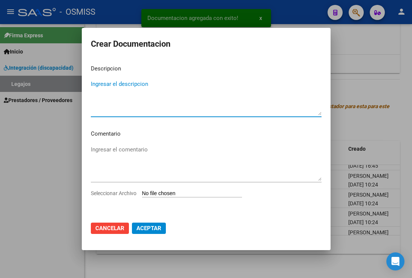
click at [182, 194] on input "Seleccionar Archivo" at bounding box center [192, 193] width 100 height 7
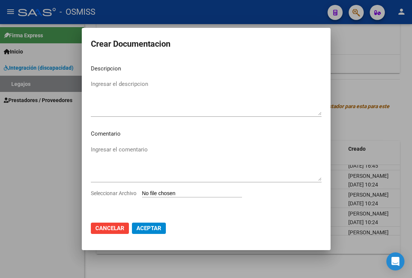
type input "C:\fakepath\VTV TRANSPORTE.pdf"
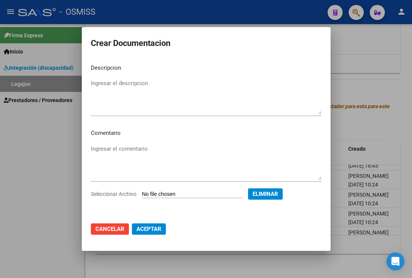
drag, startPoint x: 119, startPoint y: 78, endPoint x: 119, endPoint y: 83, distance: 4.5
click at [119, 80] on div "Ingresar el descripcion" at bounding box center [206, 97] width 231 height 38
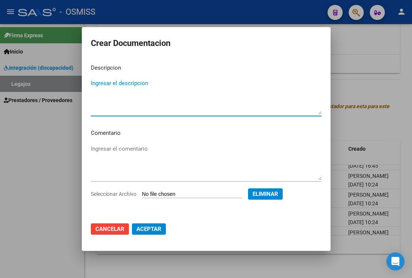
click at [120, 84] on textarea "Ingresar el descripcion" at bounding box center [206, 96] width 231 height 35
type textarea "VTV"
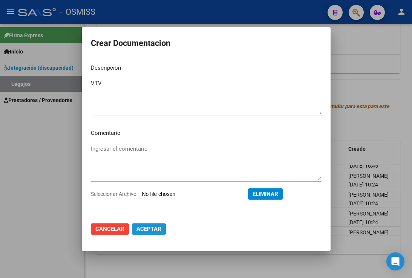
click at [150, 230] on span "Aceptar" at bounding box center [148, 229] width 25 height 7
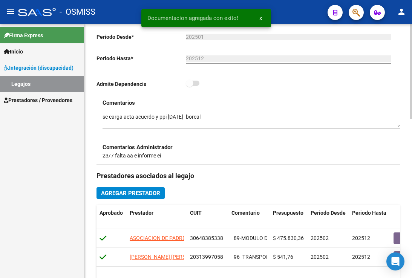
scroll to position [161, 0]
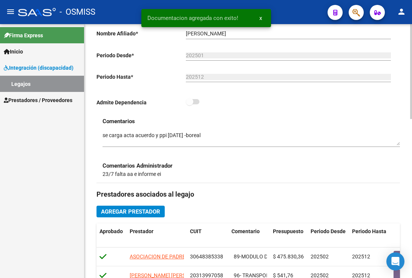
click at [105, 134] on textarea at bounding box center [250, 138] width 297 height 14
click at [100, 132] on div "Comentarios Comentarios Administrador 23/7 falta aa e informe ei" at bounding box center [247, 150] width 303 height 66
click at [101, 136] on div "Comentarios Comentarios Administrador 23/7 falta aa e informe ei" at bounding box center [247, 150] width 303 height 66
click at [102, 136] on div "Comentarios Comentarios Administrador 23/7 falta aa e informe ei" at bounding box center [247, 150] width 303 height 66
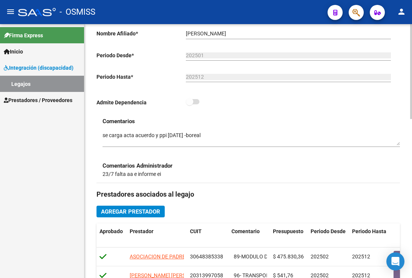
click at [104, 136] on textarea at bounding box center [250, 138] width 297 height 14
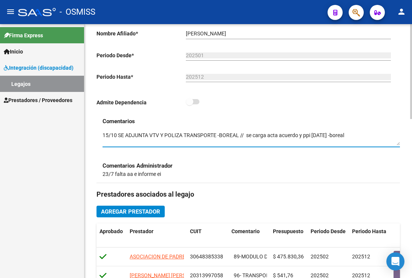
scroll to position [0, 0]
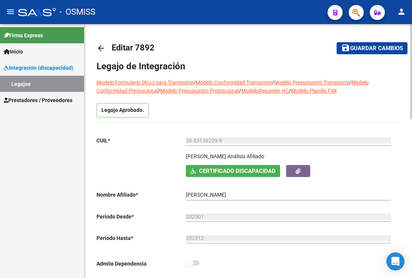
type textarea "15/10 SE ADJUNTA VTV Y POLIZA TRANSPORTE -BOREAL // se carga acta acuerdo y ppi…"
click at [383, 51] on span "Guardar cambios" at bounding box center [376, 48] width 53 height 7
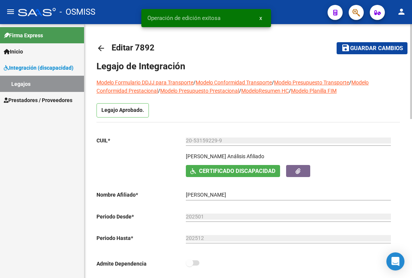
click at [383, 51] on span "Guardar cambios" at bounding box center [376, 48] width 53 height 7
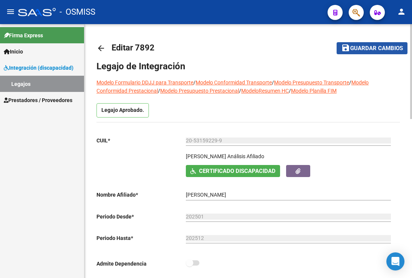
click at [382, 53] on button "save Guardar cambios" at bounding box center [371, 48] width 71 height 12
drag, startPoint x: 307, startPoint y: 128, endPoint x: 325, endPoint y: 105, distance: 29.0
click at [355, 48] on span "Guardar cambios" at bounding box center [376, 48] width 53 height 7
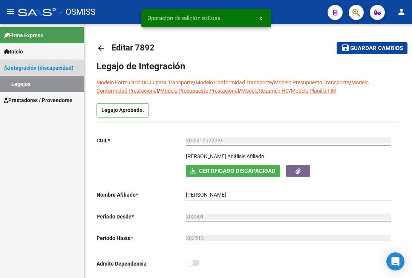
drag, startPoint x: 35, startPoint y: 84, endPoint x: 73, endPoint y: 97, distance: 40.5
click at [36, 84] on link "Legajos" at bounding box center [42, 84] width 84 height 16
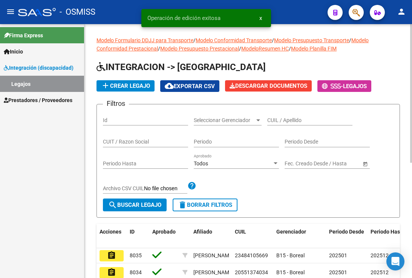
click at [287, 120] on input "CUIL / Apellido" at bounding box center [309, 120] width 85 height 6
paste input "27564369735"
type input "27564369735"
click at [140, 211] on button "search Buscar Legajo" at bounding box center [135, 205] width 64 height 13
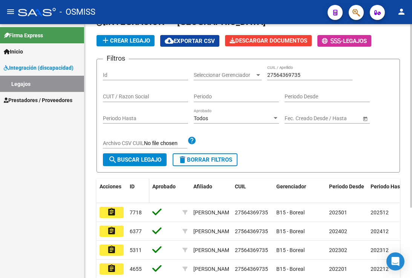
scroll to position [98, 0]
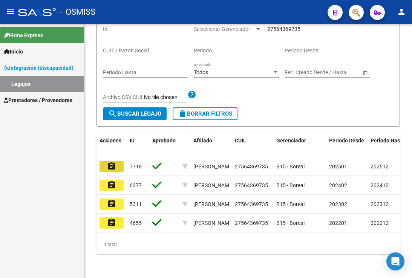
click at [118, 161] on button "assignment" at bounding box center [111, 166] width 24 height 11
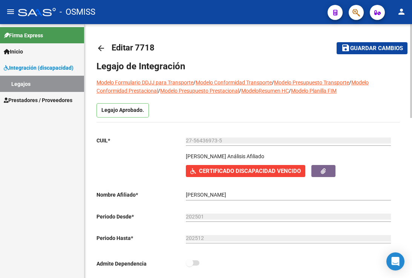
click at [359, 55] on mat-toolbar-row "save Guardar cambios" at bounding box center [364, 48] width 86 height 24
click at [356, 52] on span "Guardar cambios" at bounding box center [376, 48] width 53 height 7
click at [357, 51] on span "Guardar cambios" at bounding box center [376, 48] width 53 height 7
click at [363, 50] on span "Guardar cambios" at bounding box center [376, 48] width 53 height 7
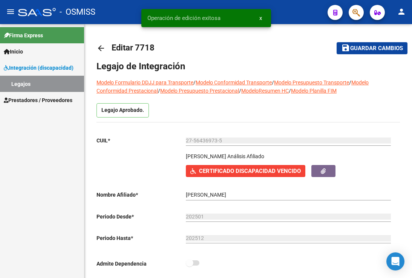
click at [31, 86] on link "Legajos" at bounding box center [42, 84] width 84 height 16
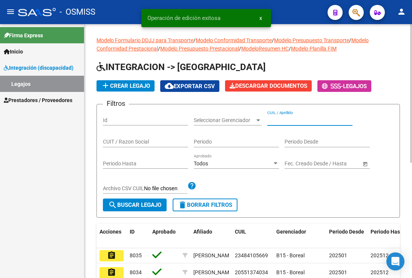
click at [300, 122] on input "CUIL / Apellido" at bounding box center [309, 120] width 85 height 6
paste input "20561448206"
type input "20561448206"
click at [143, 208] on span "search Buscar Legajo" at bounding box center [134, 205] width 53 height 7
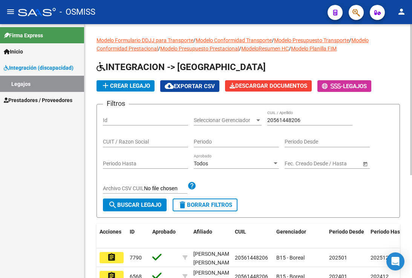
scroll to position [151, 0]
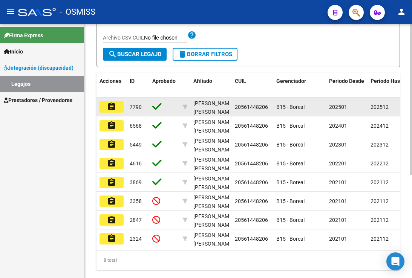
click at [117, 109] on button "assignment" at bounding box center [111, 106] width 24 height 11
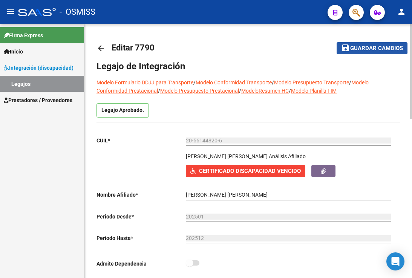
click at [354, 45] on span "Guardar cambios" at bounding box center [376, 48] width 53 height 7
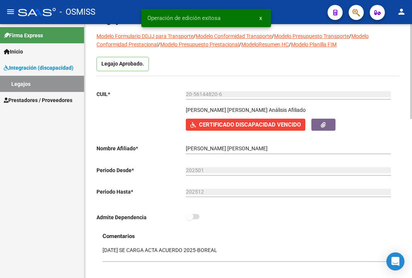
scroll to position [113, 0]
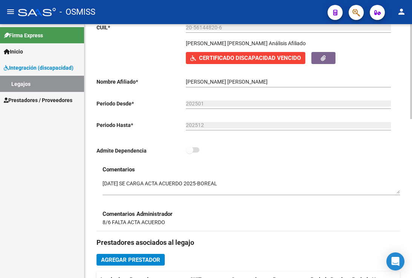
click at [286, 25] on input "20-56144820-6" at bounding box center [288, 27] width 205 height 6
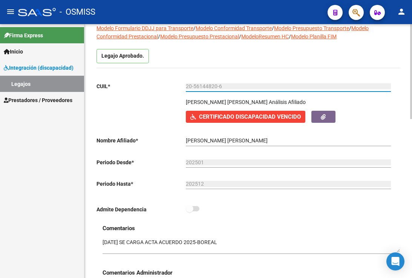
scroll to position [0, 0]
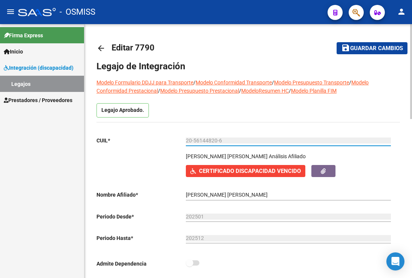
click at [356, 49] on span "Guardar cambios" at bounding box center [376, 48] width 53 height 7
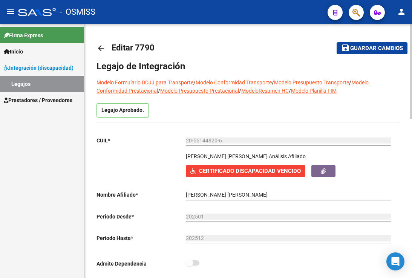
click at [368, 55] on mat-toolbar-row "save Guardar cambios" at bounding box center [364, 48] width 86 height 24
drag, startPoint x: 370, startPoint y: 49, endPoint x: 182, endPoint y: 49, distance: 187.6
click at [369, 49] on span "Guardar cambios" at bounding box center [376, 48] width 53 height 7
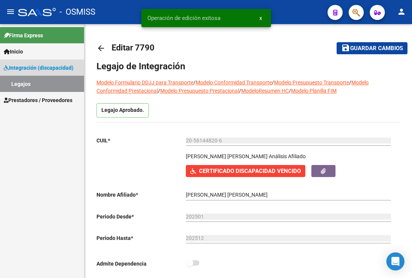
click at [57, 82] on link "Legajos" at bounding box center [42, 84] width 84 height 16
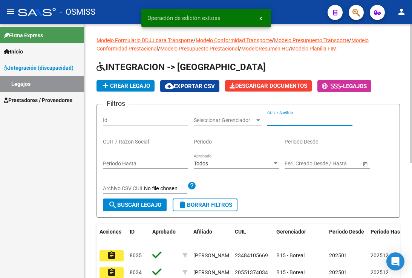
paste input "20585406326"
type input "20585406326"
click at [113, 198] on div "Filtros Id Seleccionar Gerenciador Seleccionar Gerenciador 20585406326 CUIL / A…" at bounding box center [248, 154] width 290 height 88
click at [121, 205] on span "search Buscar Legajo" at bounding box center [134, 205] width 53 height 7
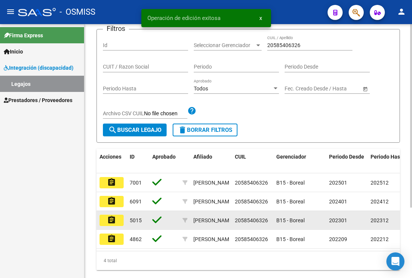
scroll to position [75, 0]
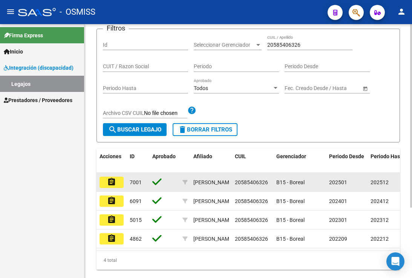
click at [119, 181] on button "assignment" at bounding box center [111, 182] width 24 height 11
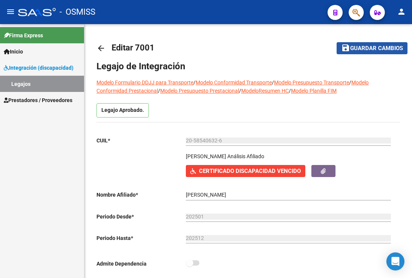
drag, startPoint x: 378, startPoint y: 45, endPoint x: 214, endPoint y: 3, distance: 169.2
click at [373, 44] on button "save Guardar cambios" at bounding box center [371, 48] width 71 height 12
click at [301, 61] on h1 "Legajo de Integración" at bounding box center [247, 66] width 303 height 12
drag, startPoint x: 383, startPoint y: 46, endPoint x: 260, endPoint y: 99, distance: 133.8
click at [383, 46] on span "Guardar cambios" at bounding box center [376, 48] width 53 height 7
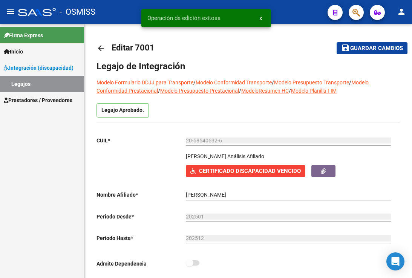
click at [18, 81] on link "Legajos" at bounding box center [42, 84] width 84 height 16
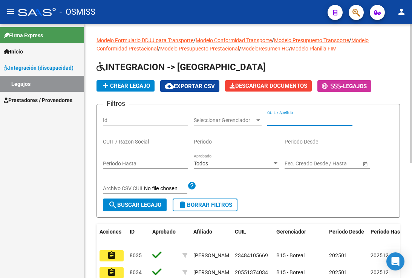
paste input "20585406326"
type input "20585406326"
click at [142, 208] on span "search Buscar Legajo" at bounding box center [134, 205] width 53 height 7
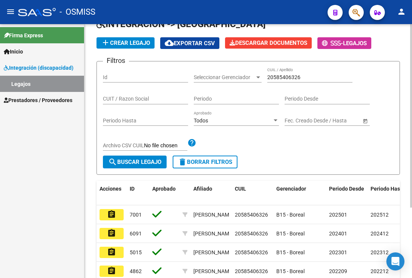
scroll to position [98, 0]
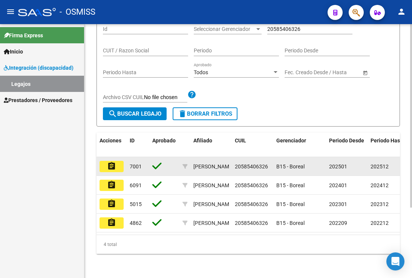
click at [116, 161] on button "assignment" at bounding box center [111, 166] width 24 height 11
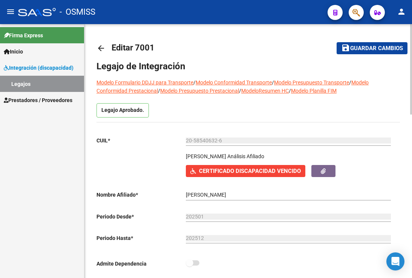
click at [266, 5] on div "- OSMISS" at bounding box center [169, 12] width 303 height 17
click at [286, 45] on mat-toolbar-row "arrow_back Editar 7001" at bounding box center [208, 48] width 225 height 24
